Goal: Communication & Community: Connect with others

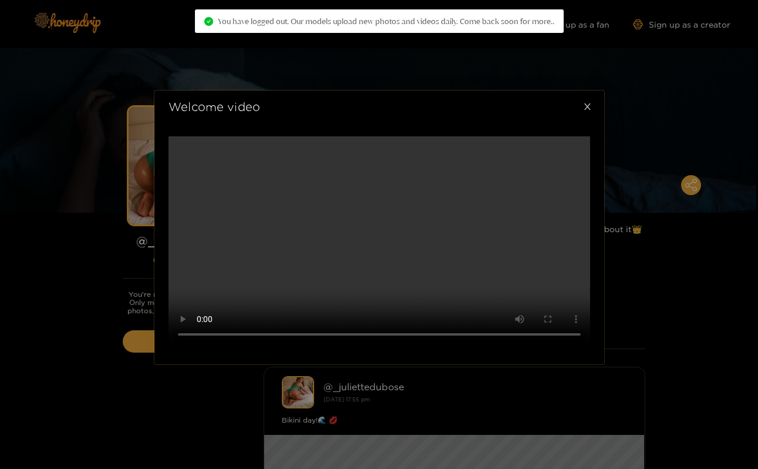
click at [589, 107] on icon "close" at bounding box center [587, 106] width 9 height 9
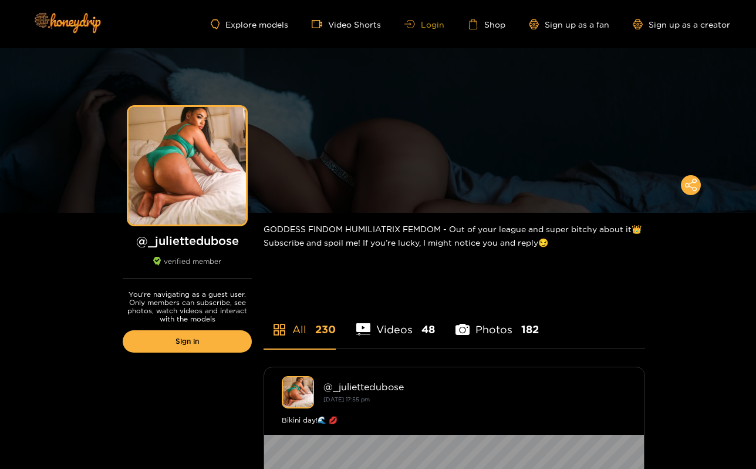
click at [430, 24] on link "Login" at bounding box center [425, 24] width 40 height 9
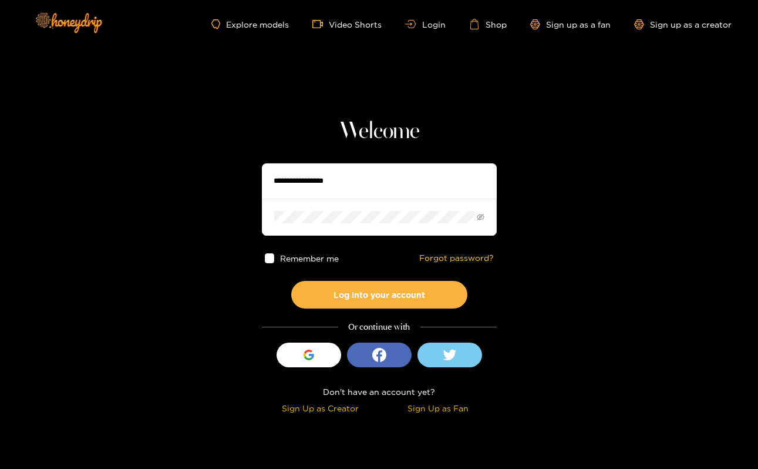
type input "********"
click at [379, 294] on button "Log into your account" at bounding box center [379, 295] width 176 height 28
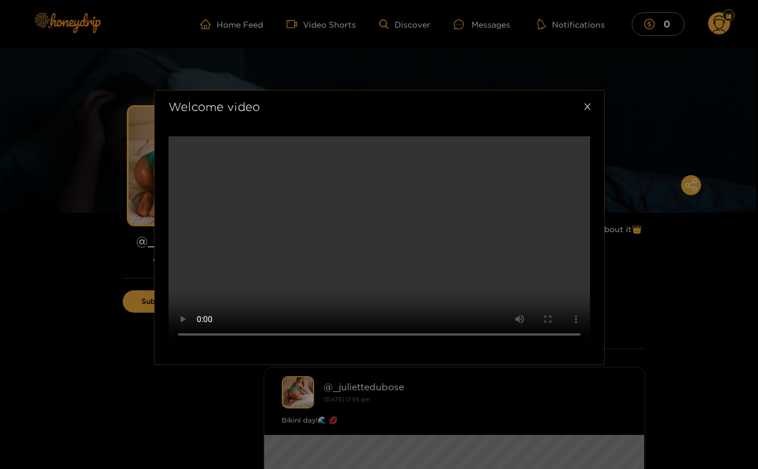
click at [587, 102] on icon "close" at bounding box center [587, 106] width 9 height 9
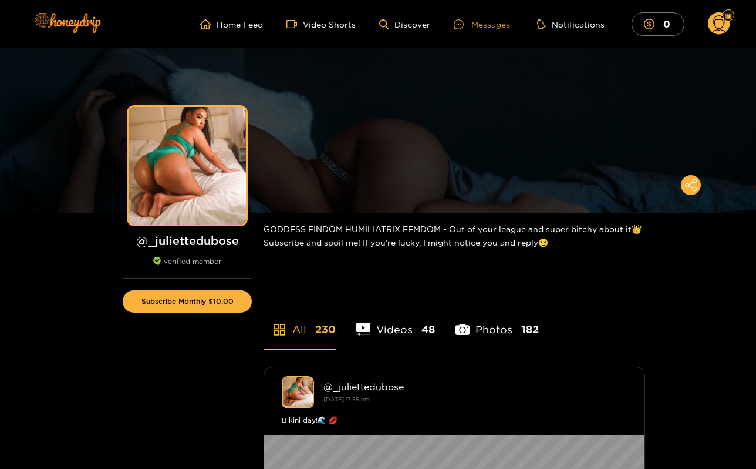
click at [491, 18] on div "Messages" at bounding box center [482, 25] width 56 height 14
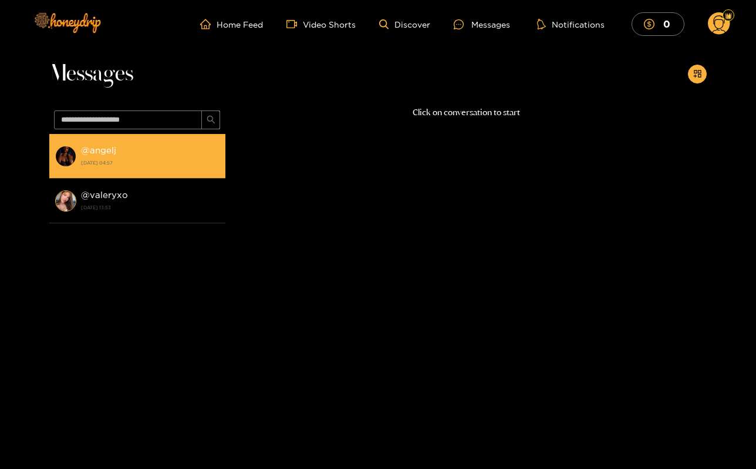
click at [189, 148] on div "@ angelj [DATE] 04:57" at bounding box center [150, 156] width 139 height 26
